Goal: Browse casually

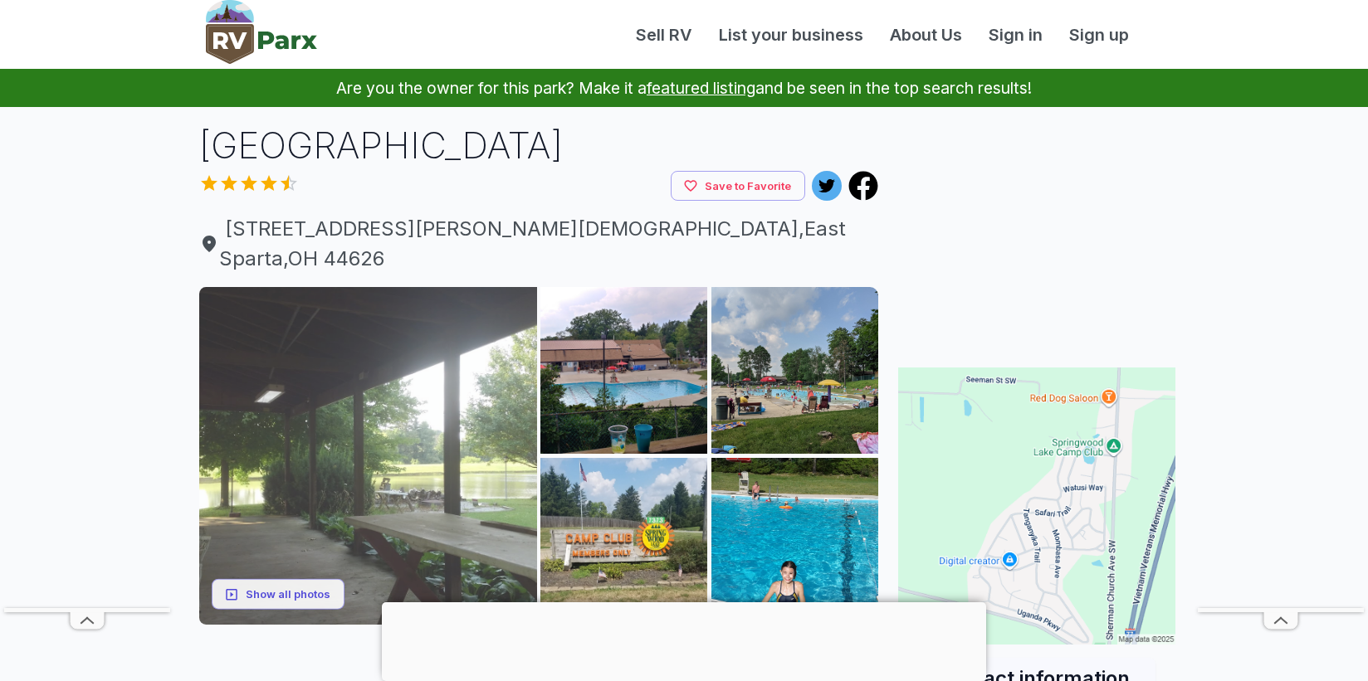
click at [431, 381] on img at bounding box center [368, 456] width 338 height 338
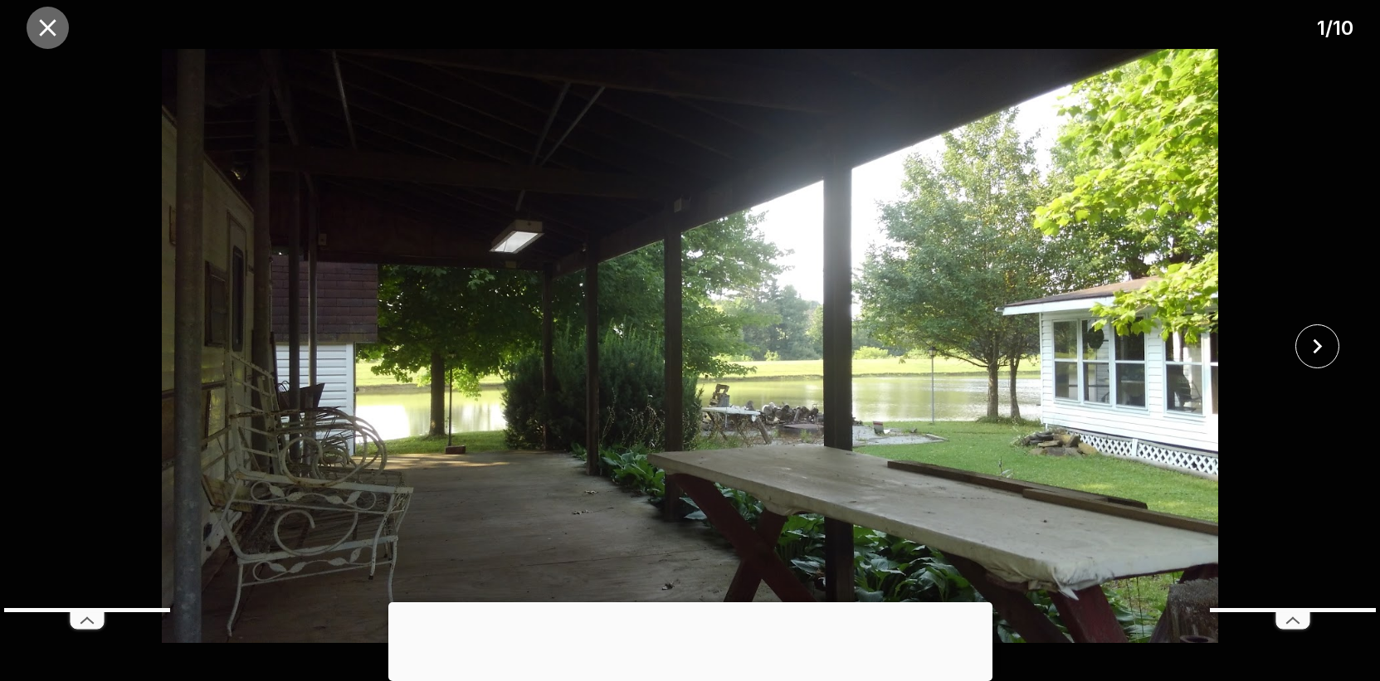
click at [51, 14] on icon "close" at bounding box center [47, 27] width 29 height 29
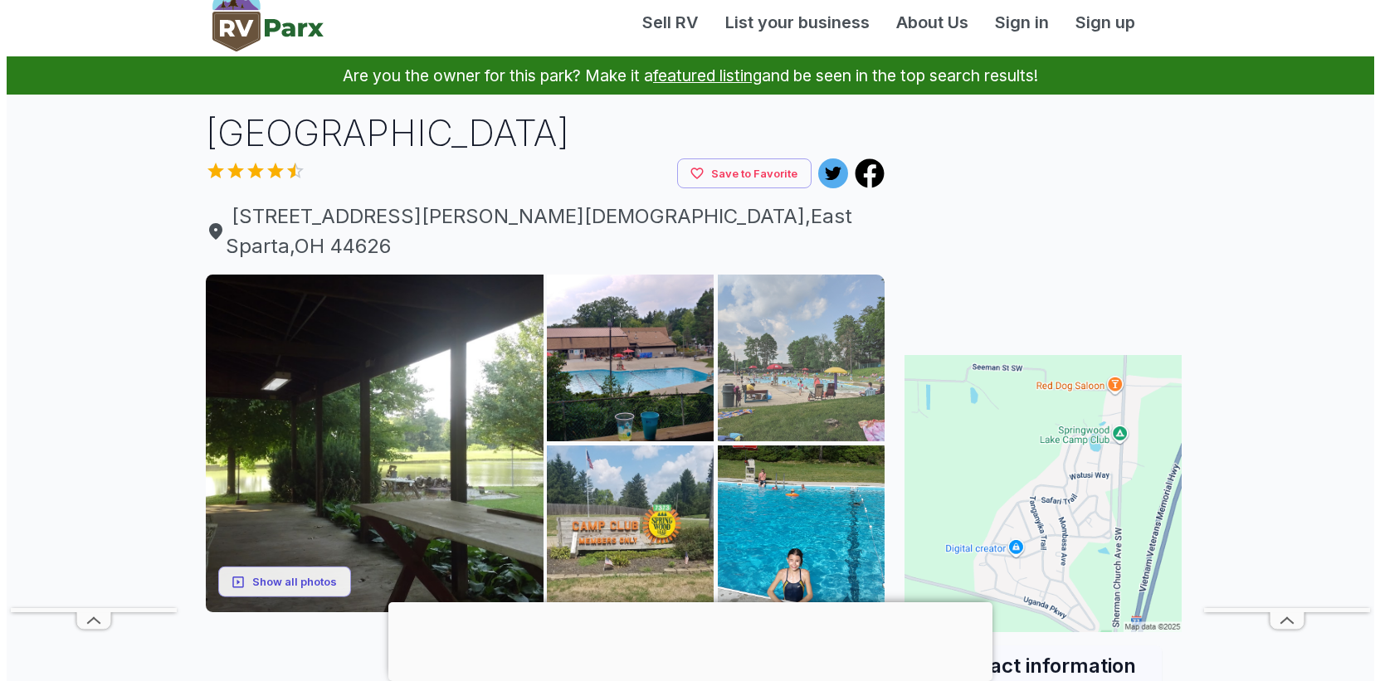
scroll to position [105, 0]
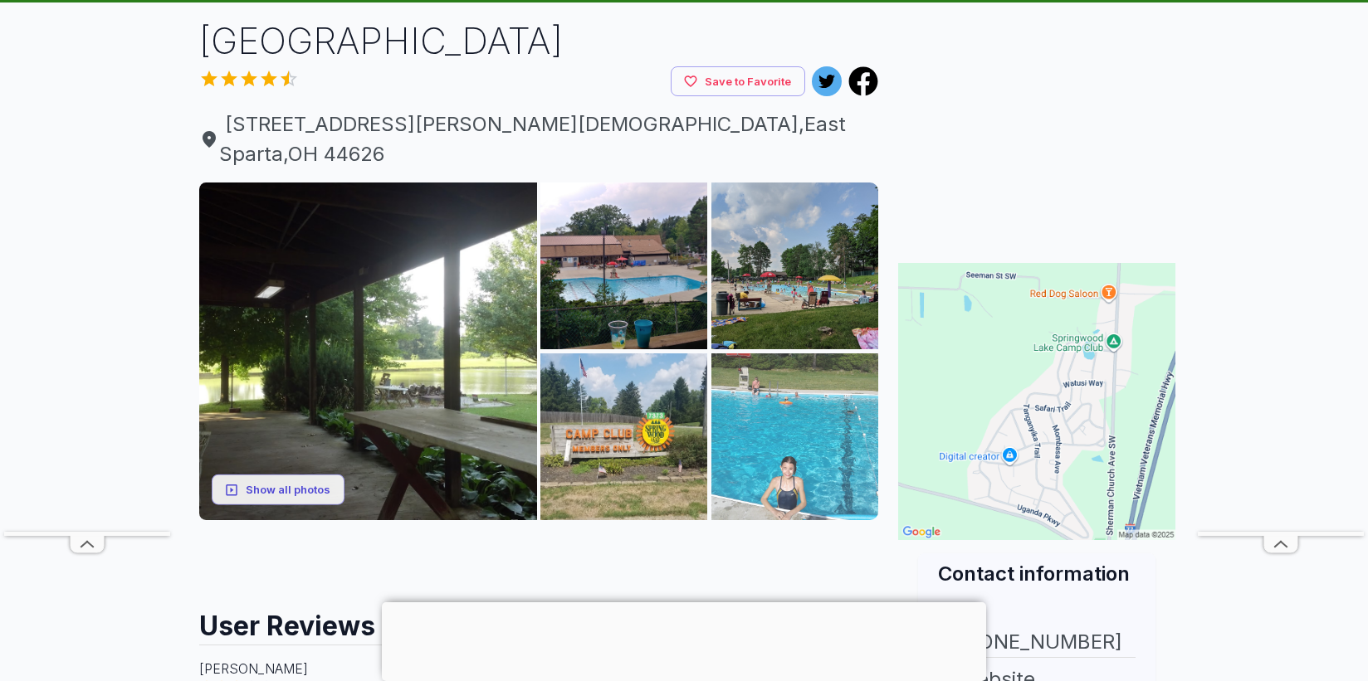
click at [843, 354] on img at bounding box center [794, 437] width 167 height 167
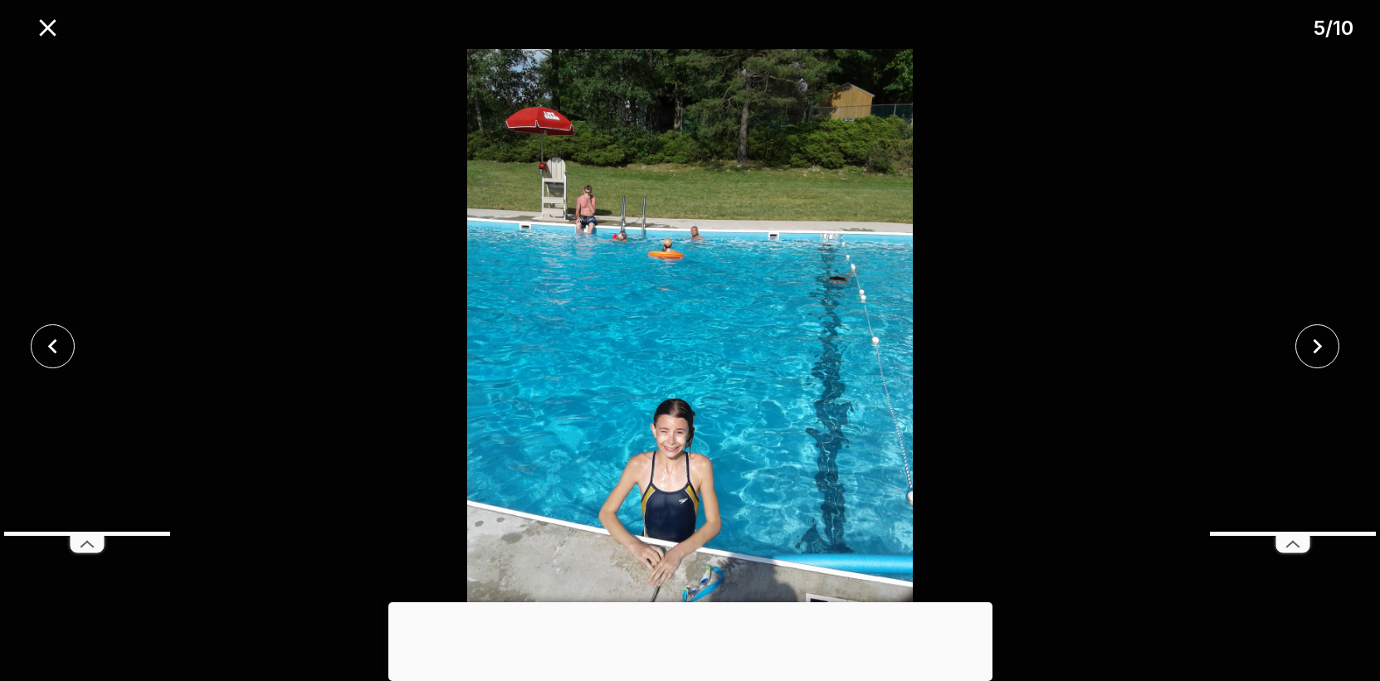
click at [1194, 338] on img at bounding box center [690, 346] width 1150 height 594
click at [1297, 546] on line at bounding box center [1296, 544] width 6 height 5
click at [1311, 355] on icon "close" at bounding box center [1317, 346] width 29 height 29
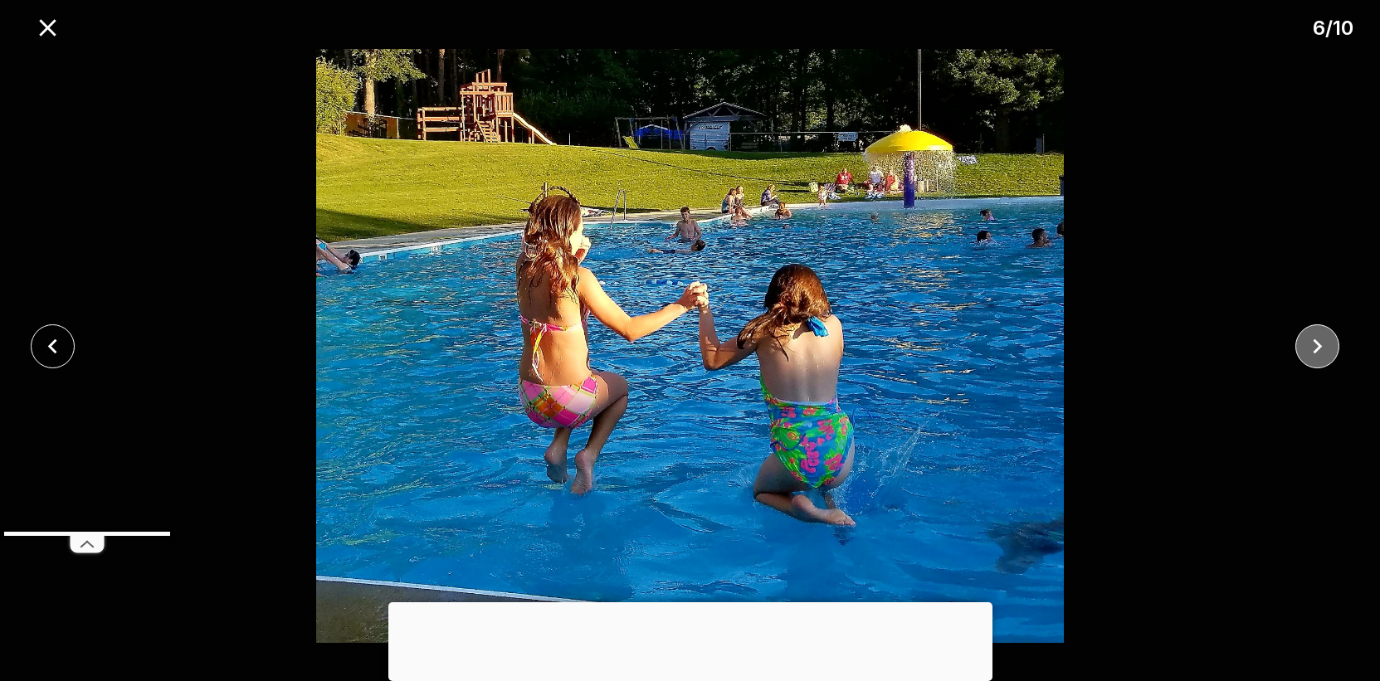
click at [1311, 355] on icon "close" at bounding box center [1317, 346] width 29 height 29
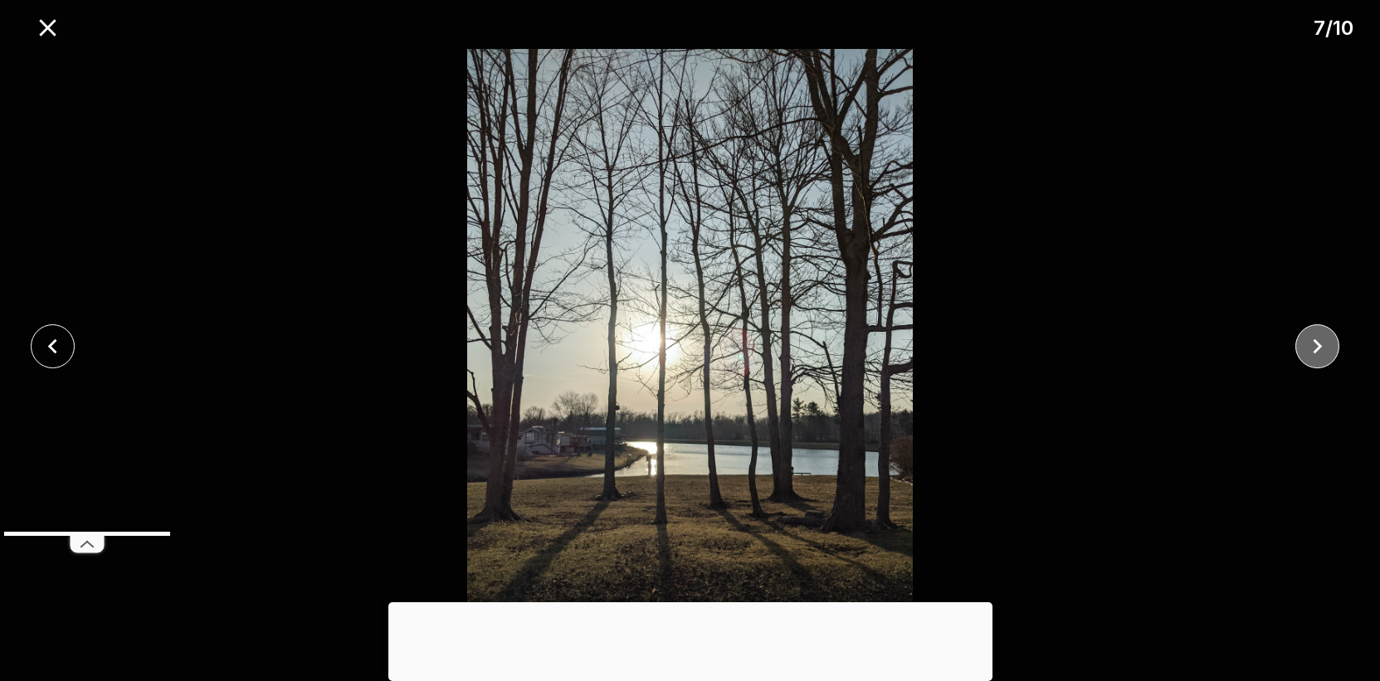
click at [1311, 355] on icon "close" at bounding box center [1317, 346] width 29 height 29
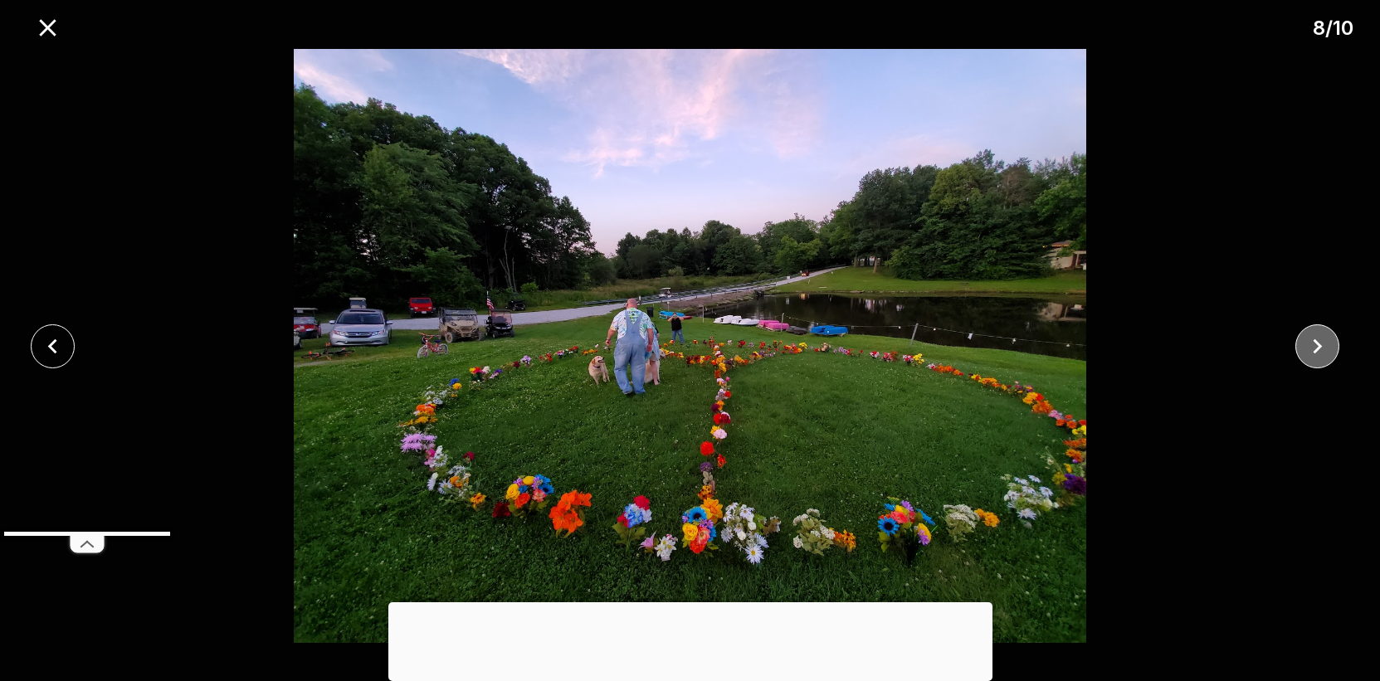
click at [1311, 355] on icon "close" at bounding box center [1317, 346] width 29 height 29
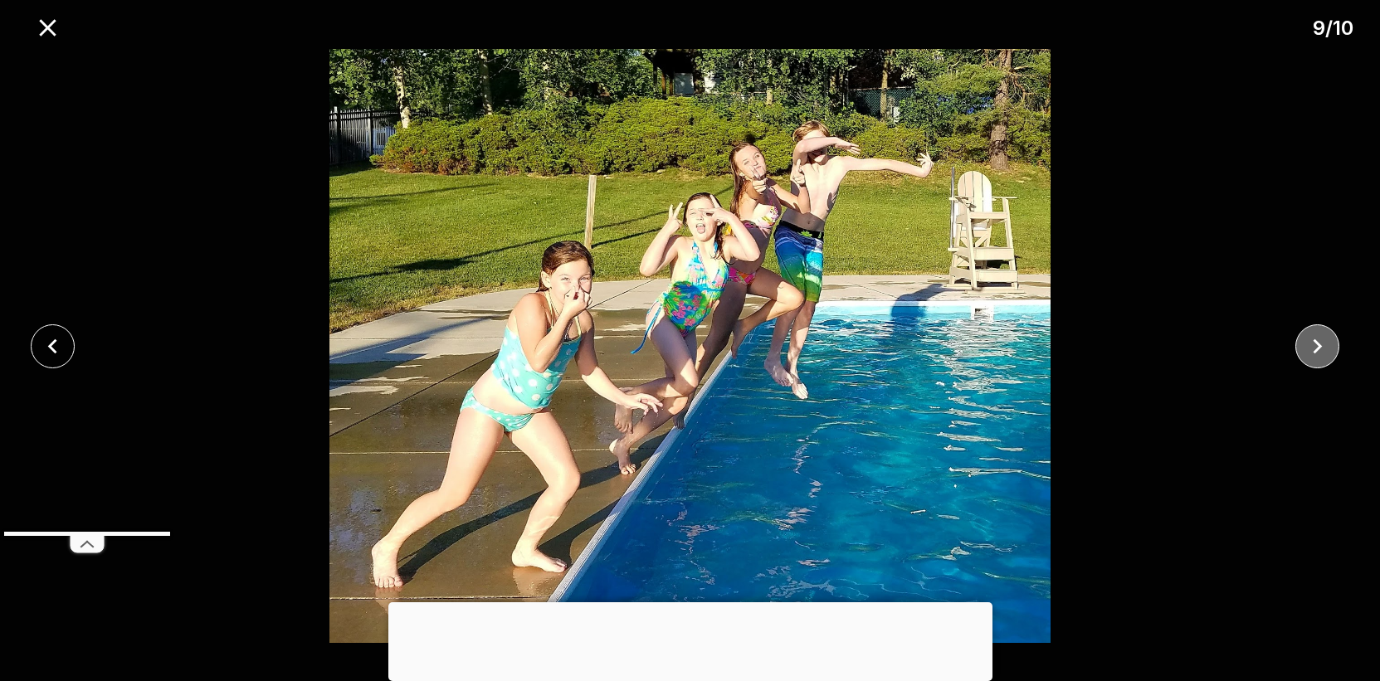
click at [1311, 355] on icon "close" at bounding box center [1317, 346] width 29 height 29
